Goal: Check status: Check status

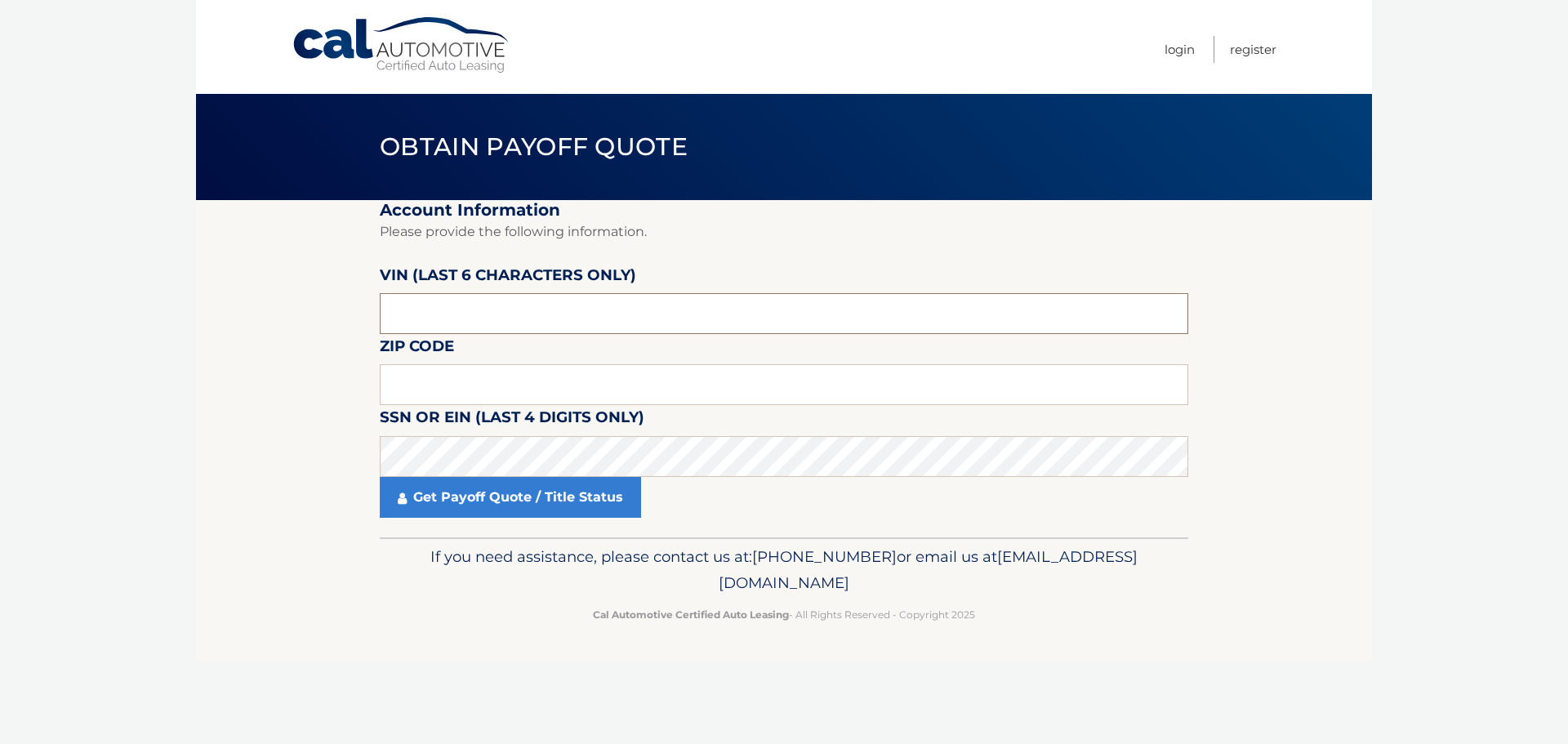
click at [481, 325] on input "text" at bounding box center [784, 313] width 808 height 41
type input "061660"
type input "11001"
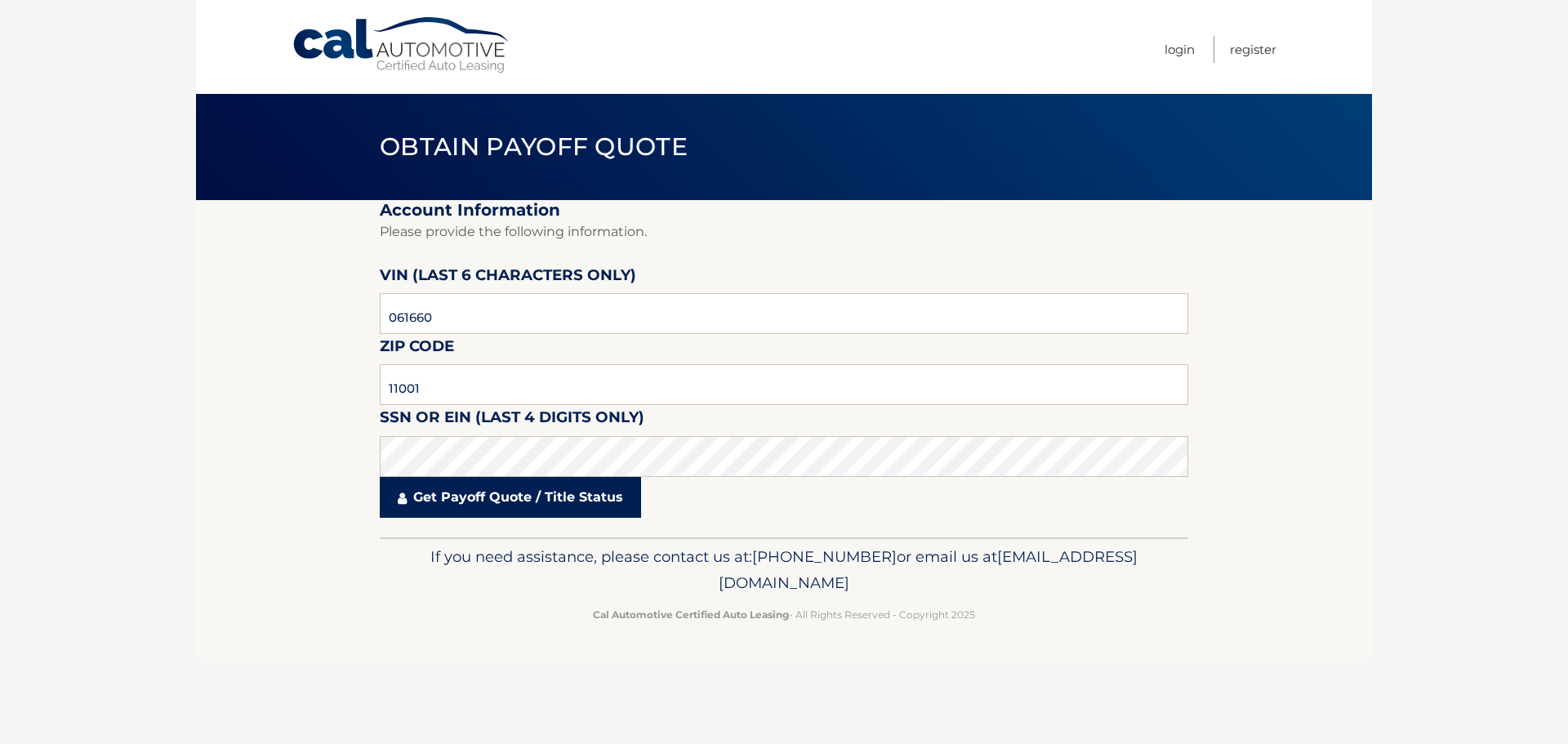
click at [477, 495] on link "Get Payoff Quote / Title Status" at bounding box center [510, 496] width 261 height 41
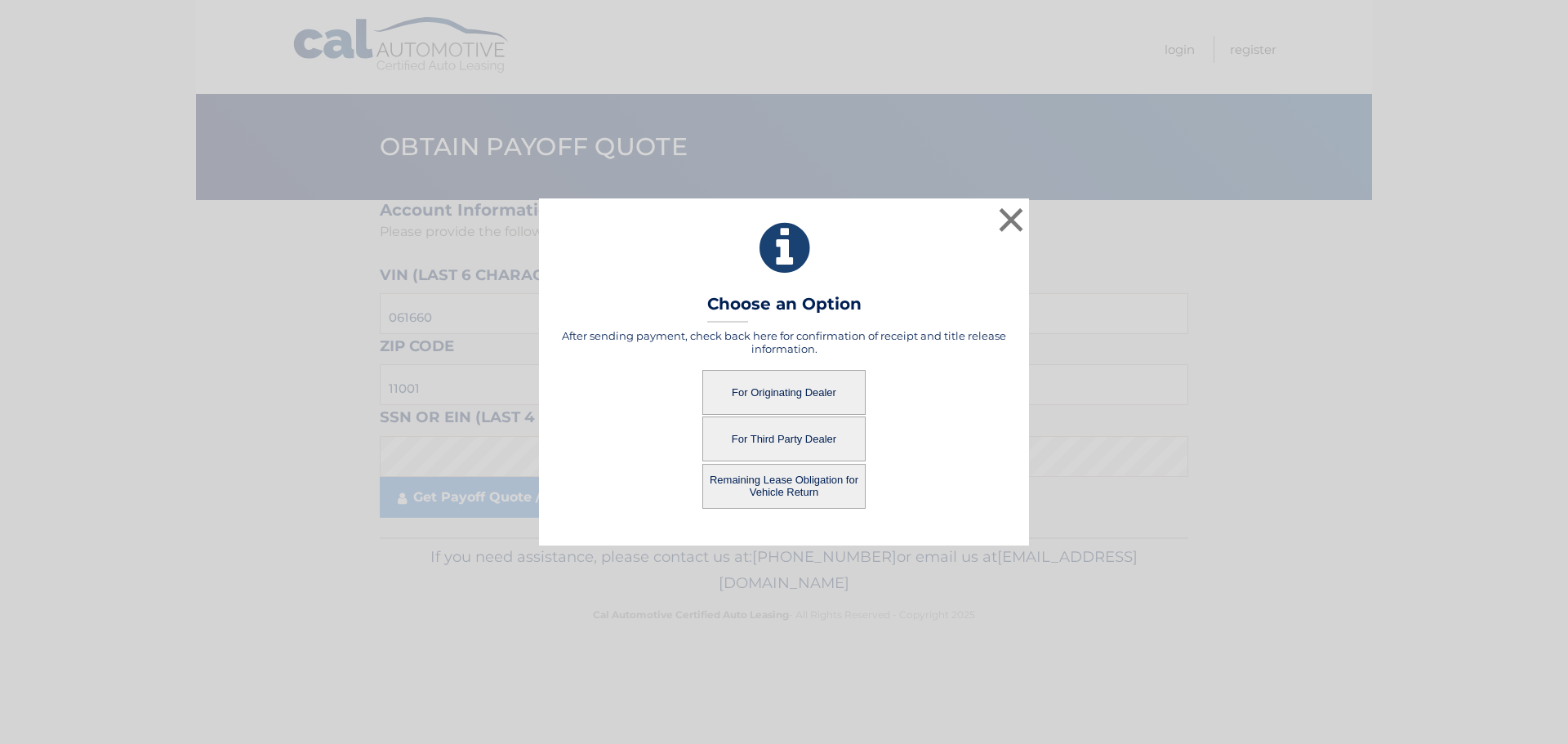
click at [794, 403] on button "For Originating Dealer" at bounding box center [784, 392] width 164 height 45
click at [789, 389] on button "For Originating Dealer" at bounding box center [784, 392] width 164 height 45
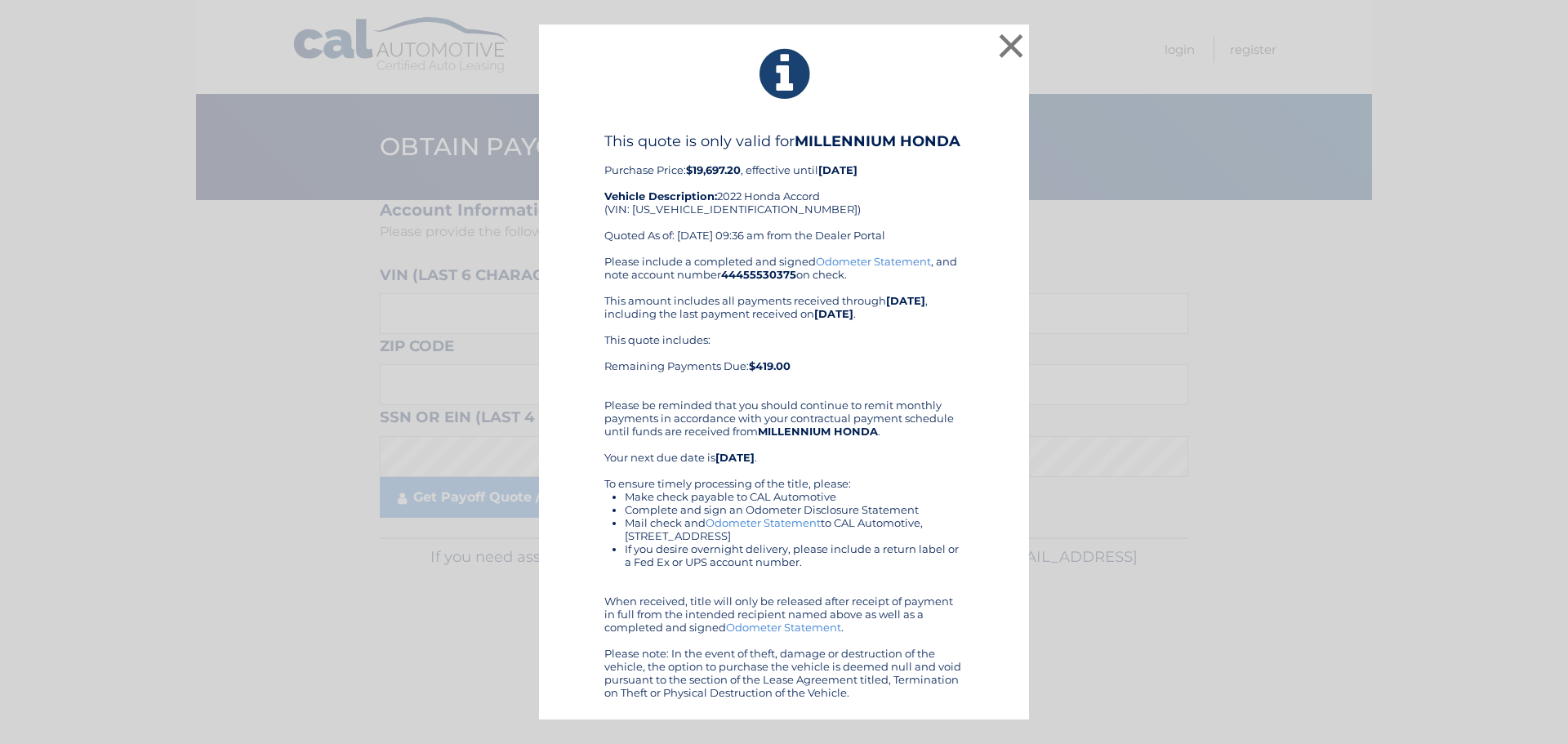
drag, startPoint x: 155, startPoint y: 51, endPoint x: 223, endPoint y: 57, distance: 68.3
click at [155, 51] on div "× This quote is only valid for MILLENNIUM HONDA Purchase Price: $19,697.20 , ef…" at bounding box center [784, 372] width 1555 height 695
